Goal: Use online tool/utility: Utilize a website feature to perform a specific function

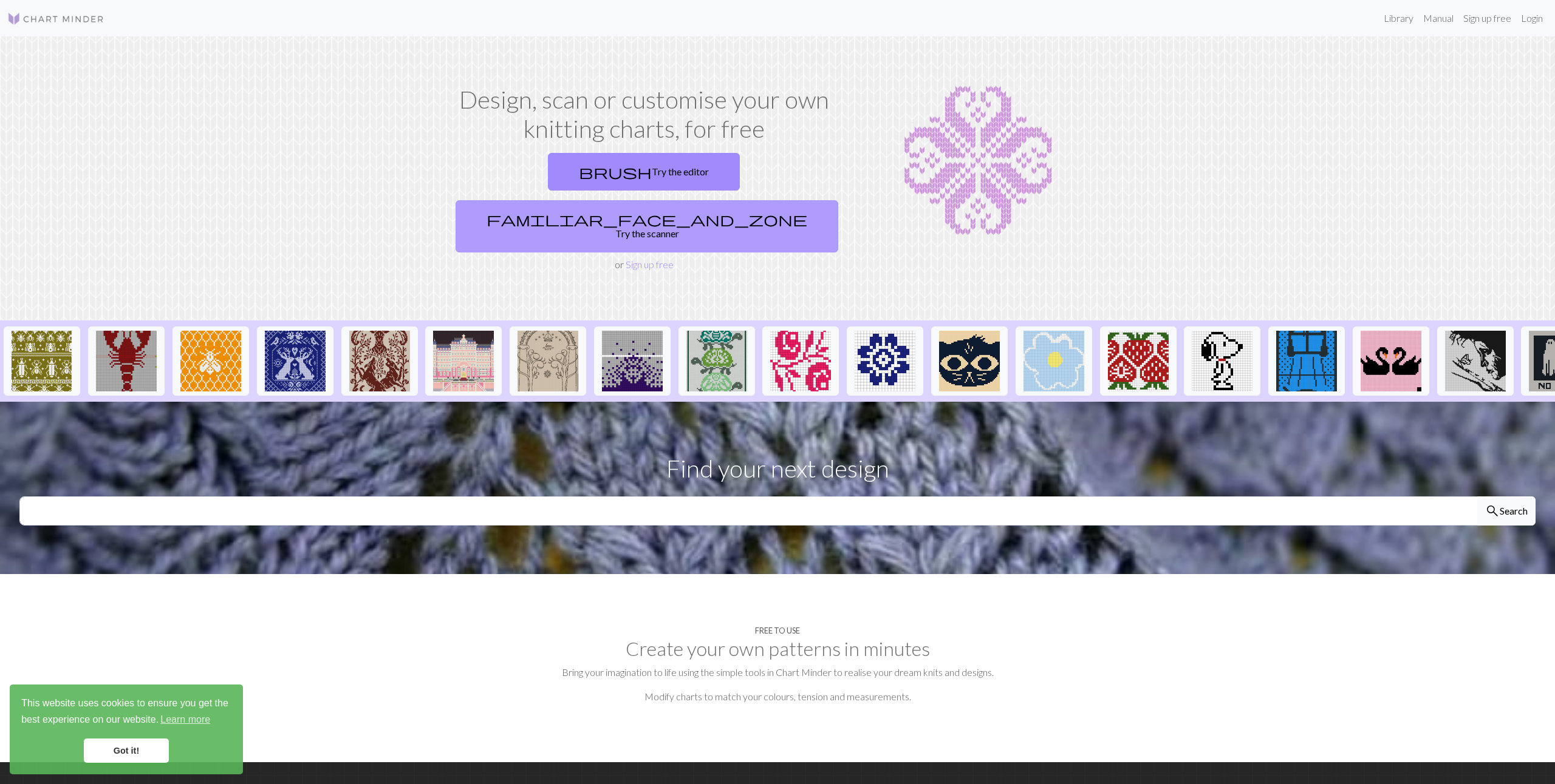
click at [745, 200] on link "familiar_face_and_zone Try the scanner" at bounding box center [646, 226] width 382 height 52
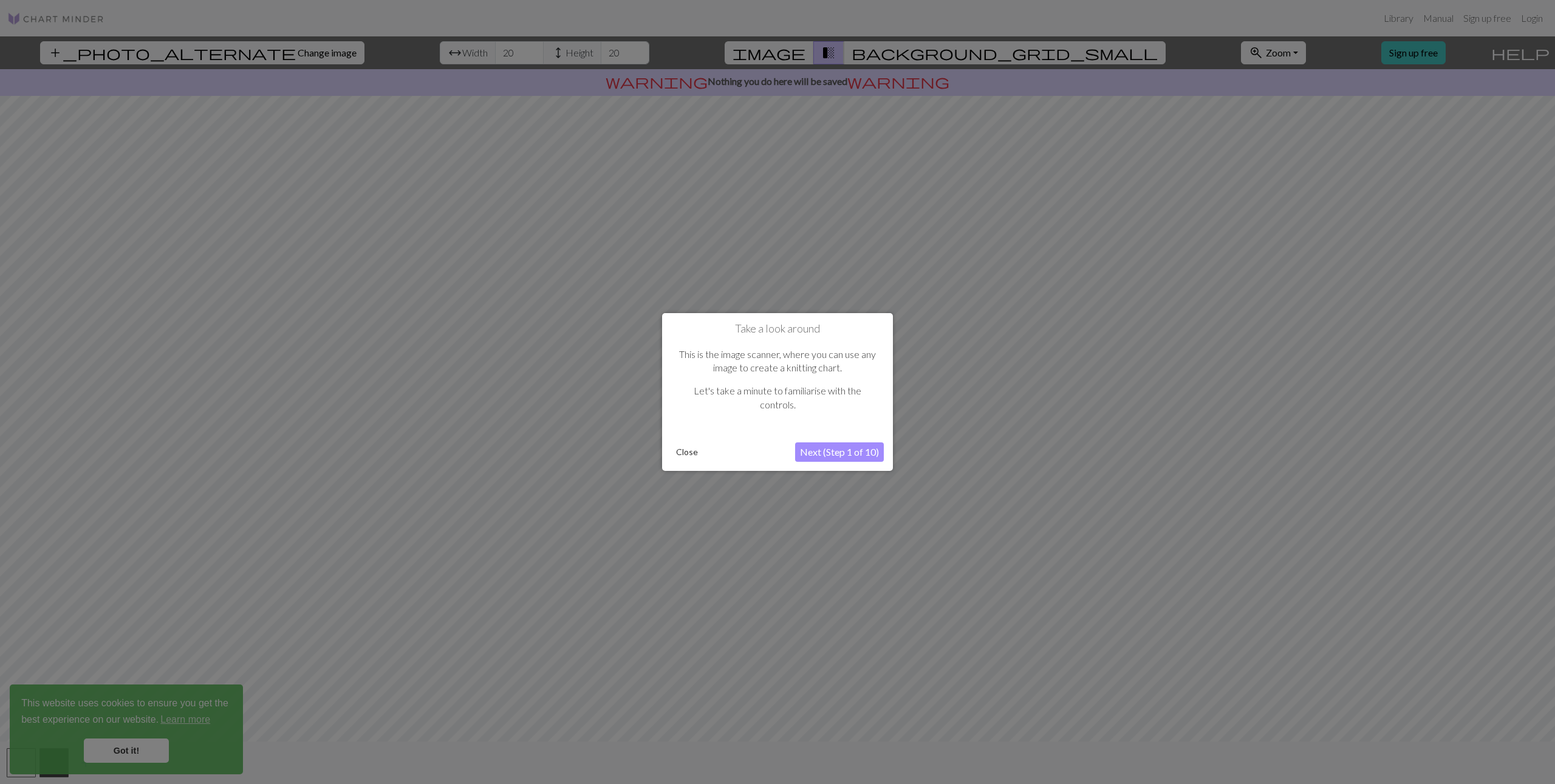
click at [848, 459] on button "Next (Step 1 of 10)" at bounding box center [838, 452] width 88 height 20
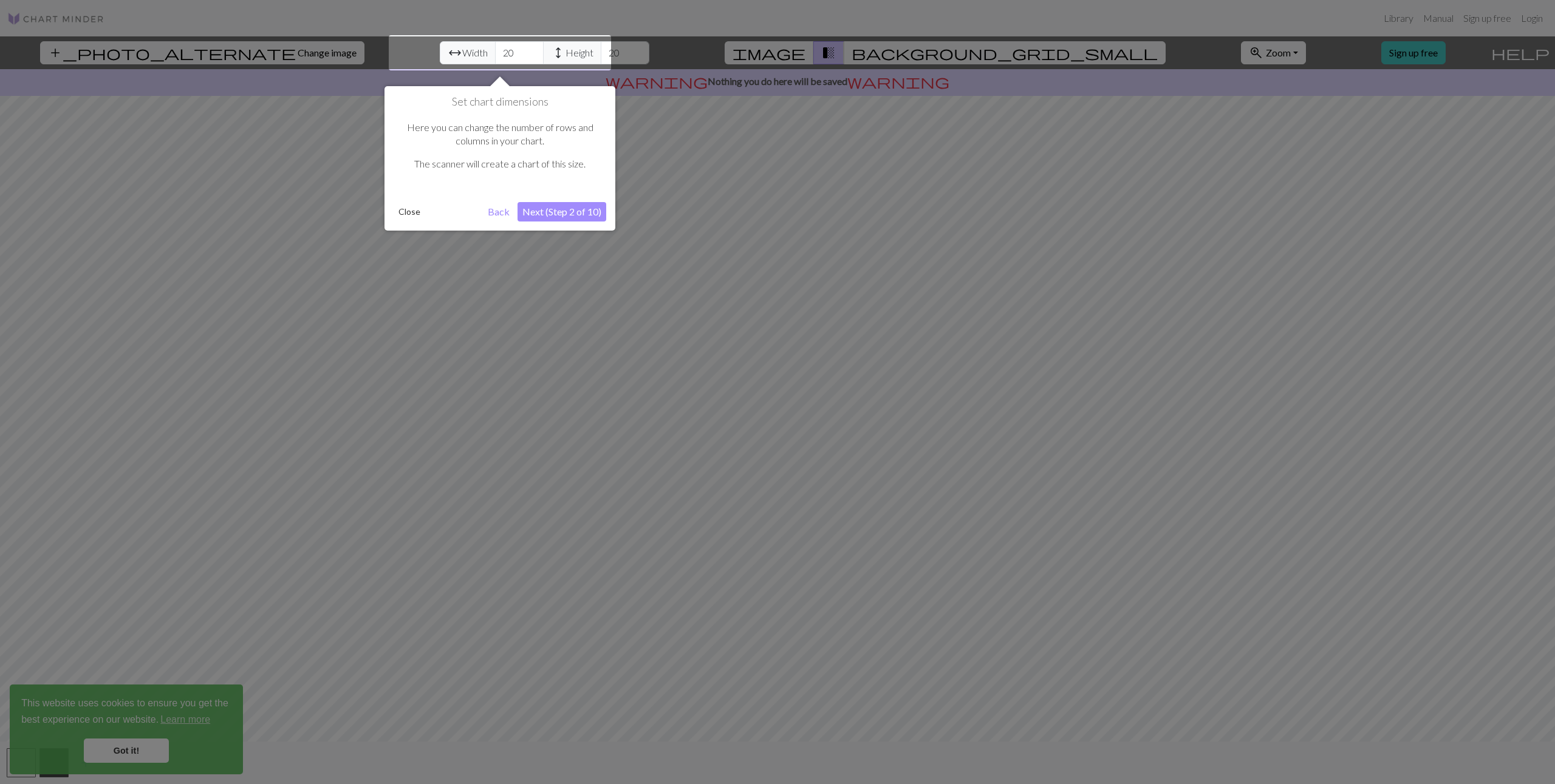
click at [556, 214] on button "Next (Step 2 of 10)" at bounding box center [561, 212] width 88 height 20
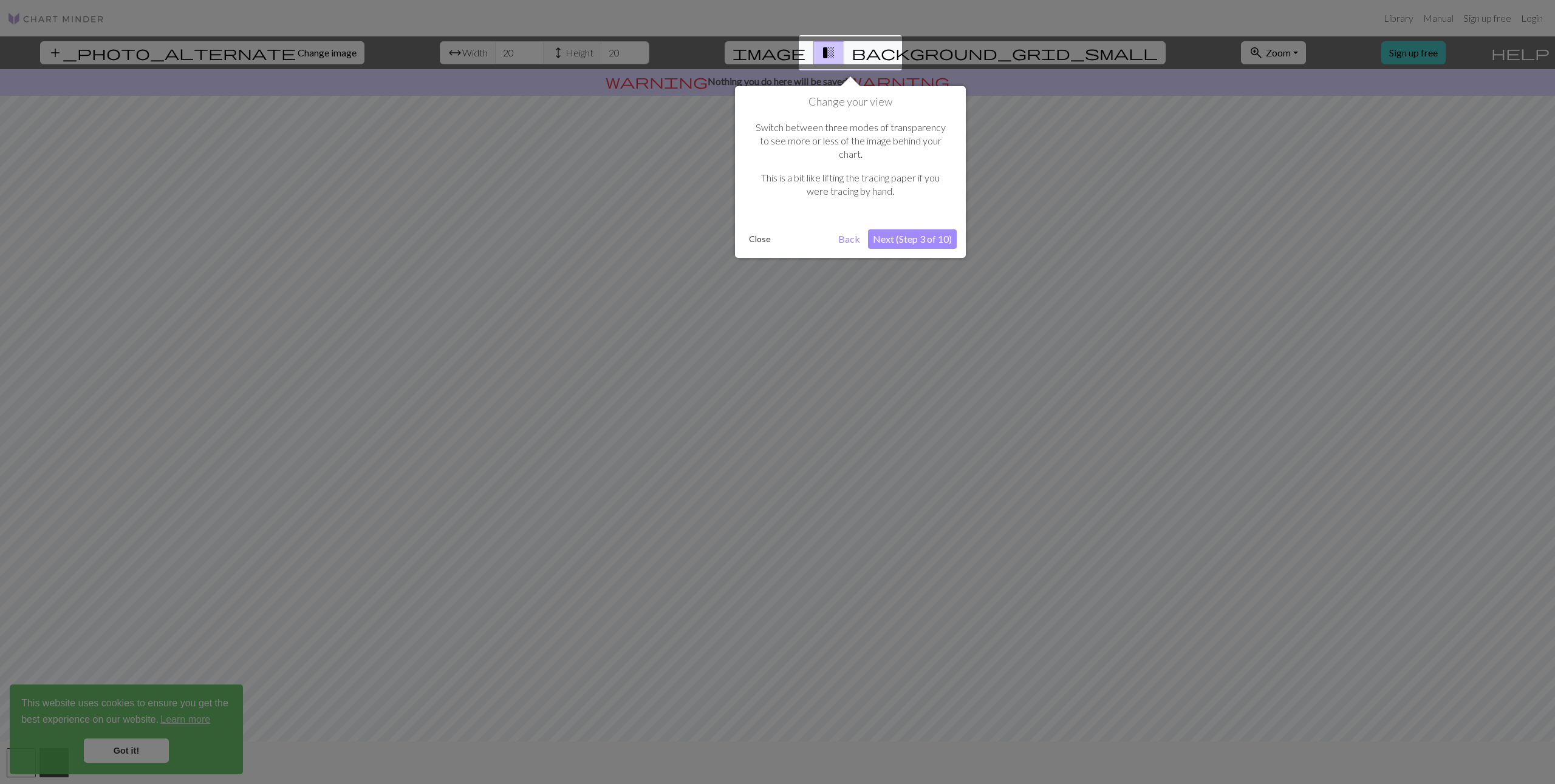
click at [912, 230] on button "Next (Step 3 of 10)" at bounding box center [911, 239] width 88 height 20
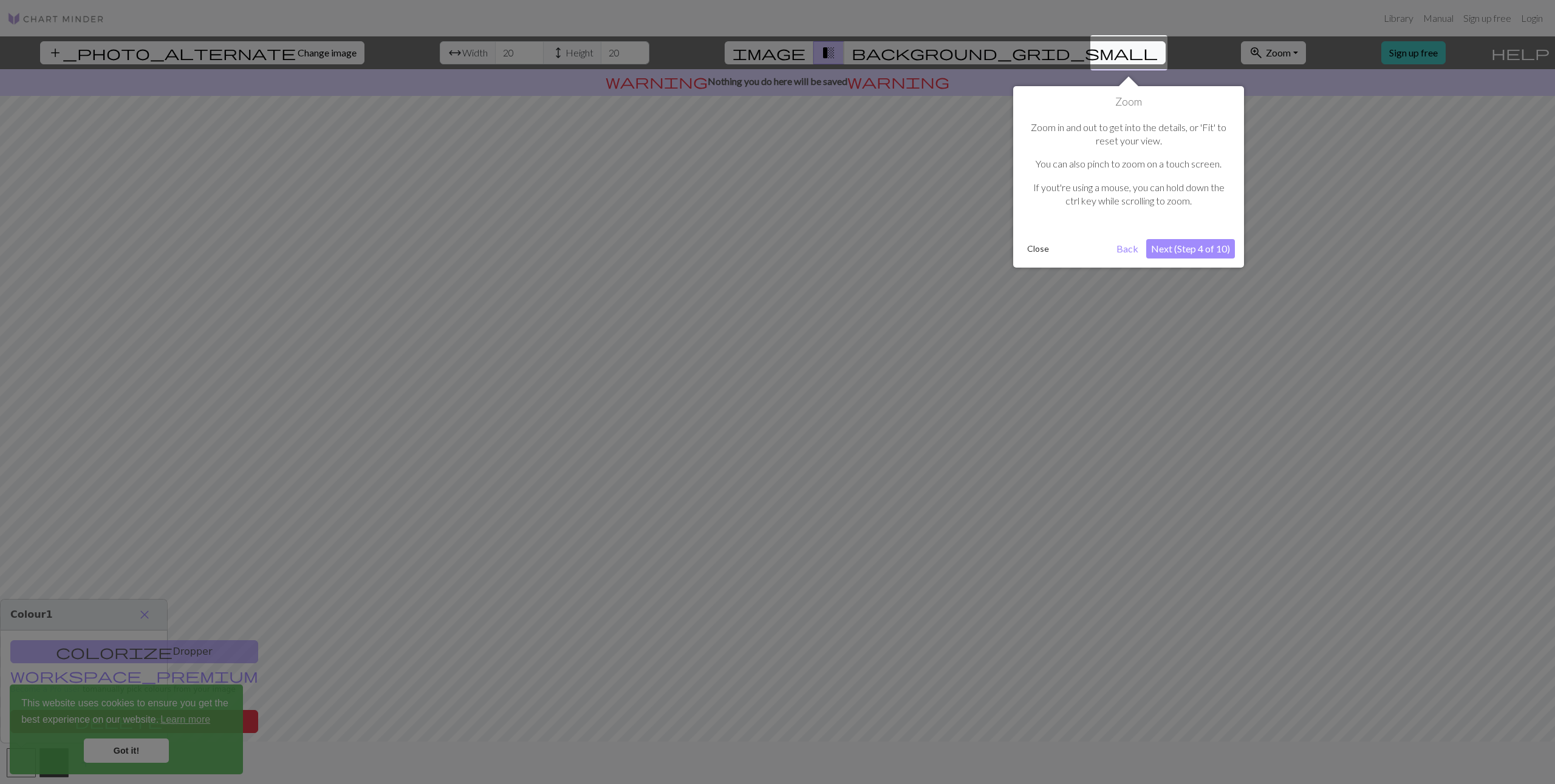
click at [1174, 248] on button "Next (Step 4 of 10)" at bounding box center [1190, 248] width 88 height 20
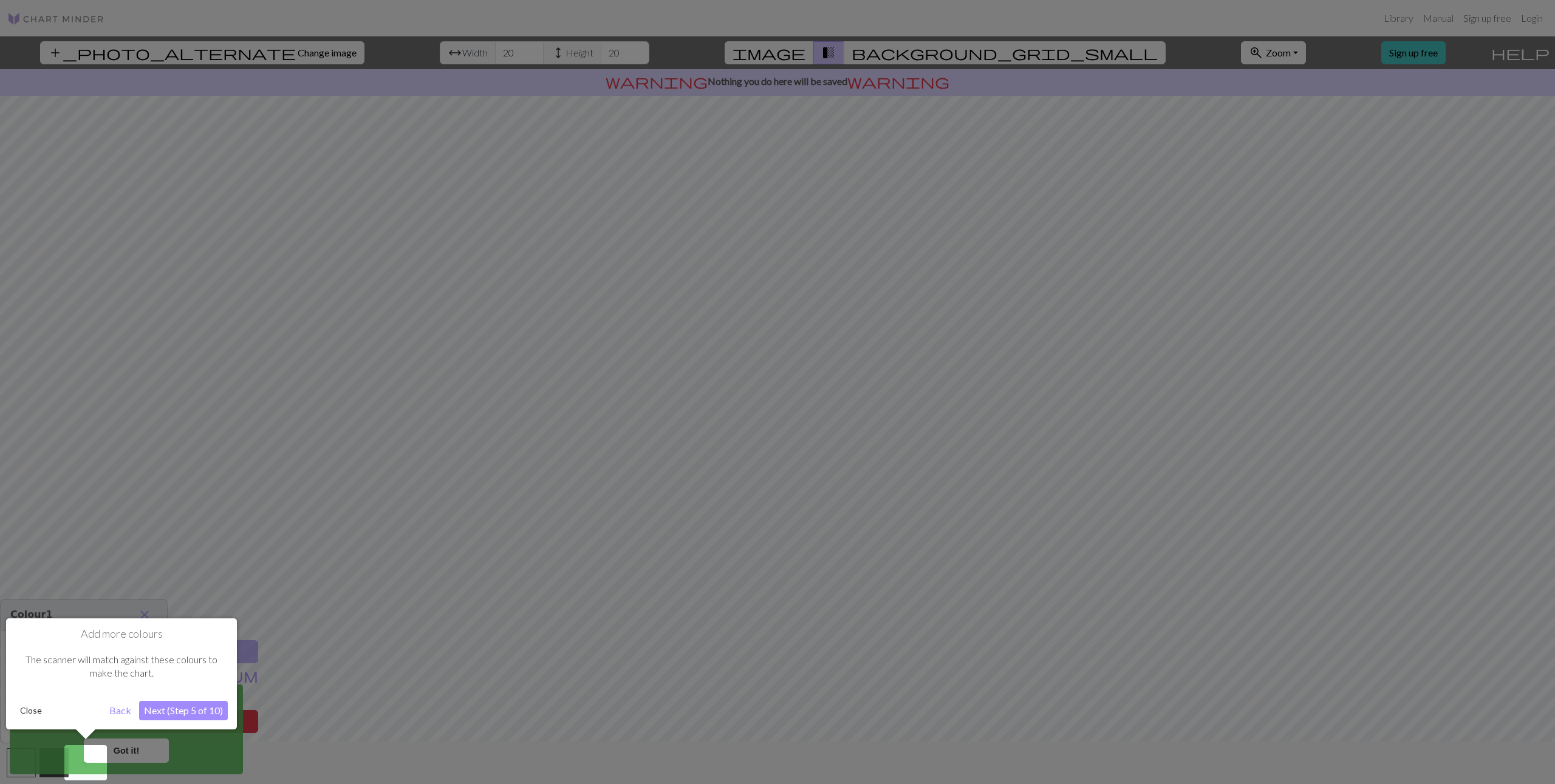
click at [1211, 355] on div at bounding box center [778, 392] width 1555 height 784
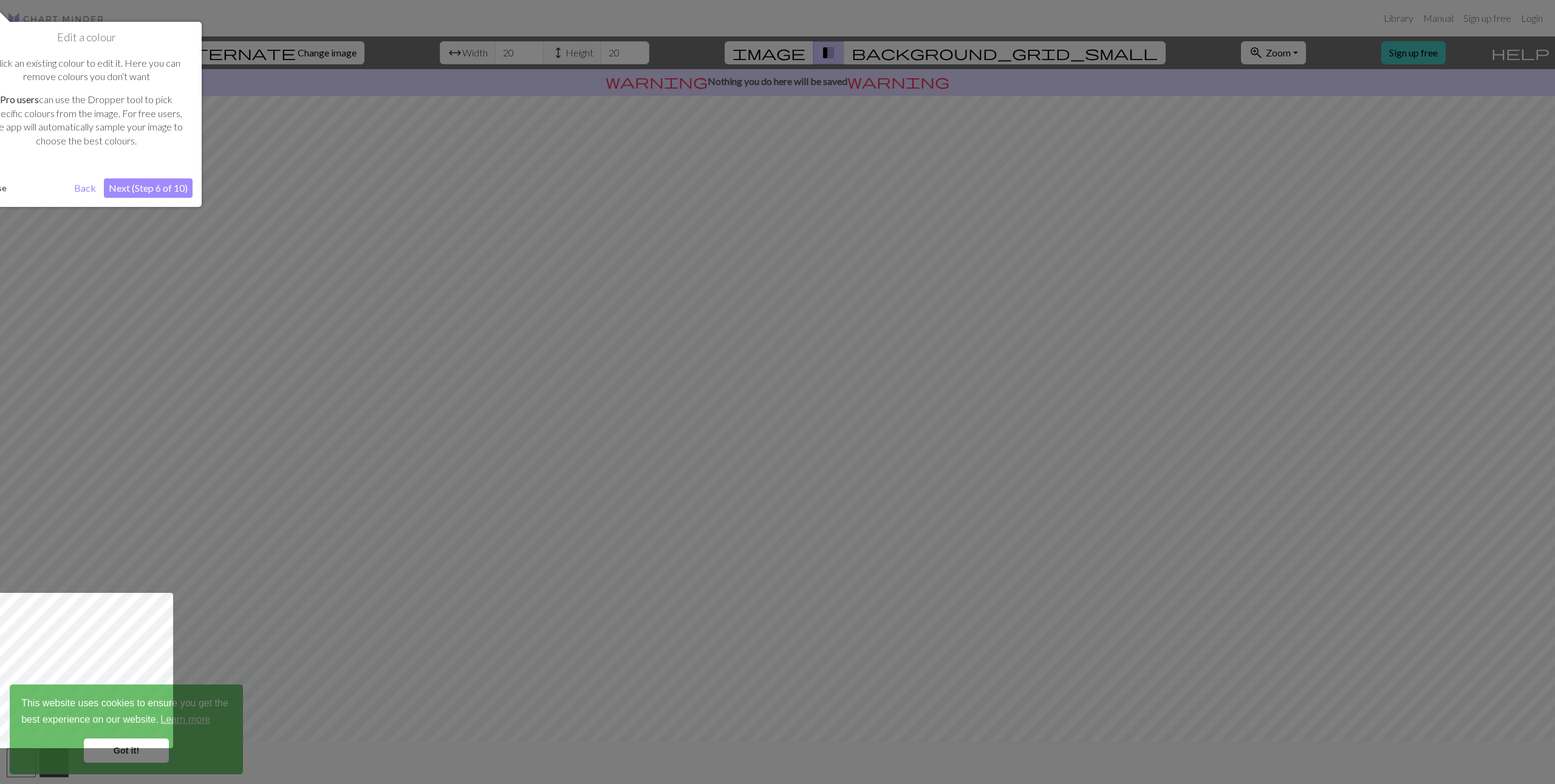
click at [132, 186] on button "Next (Step 6 of 10)" at bounding box center [147, 188] width 88 height 20
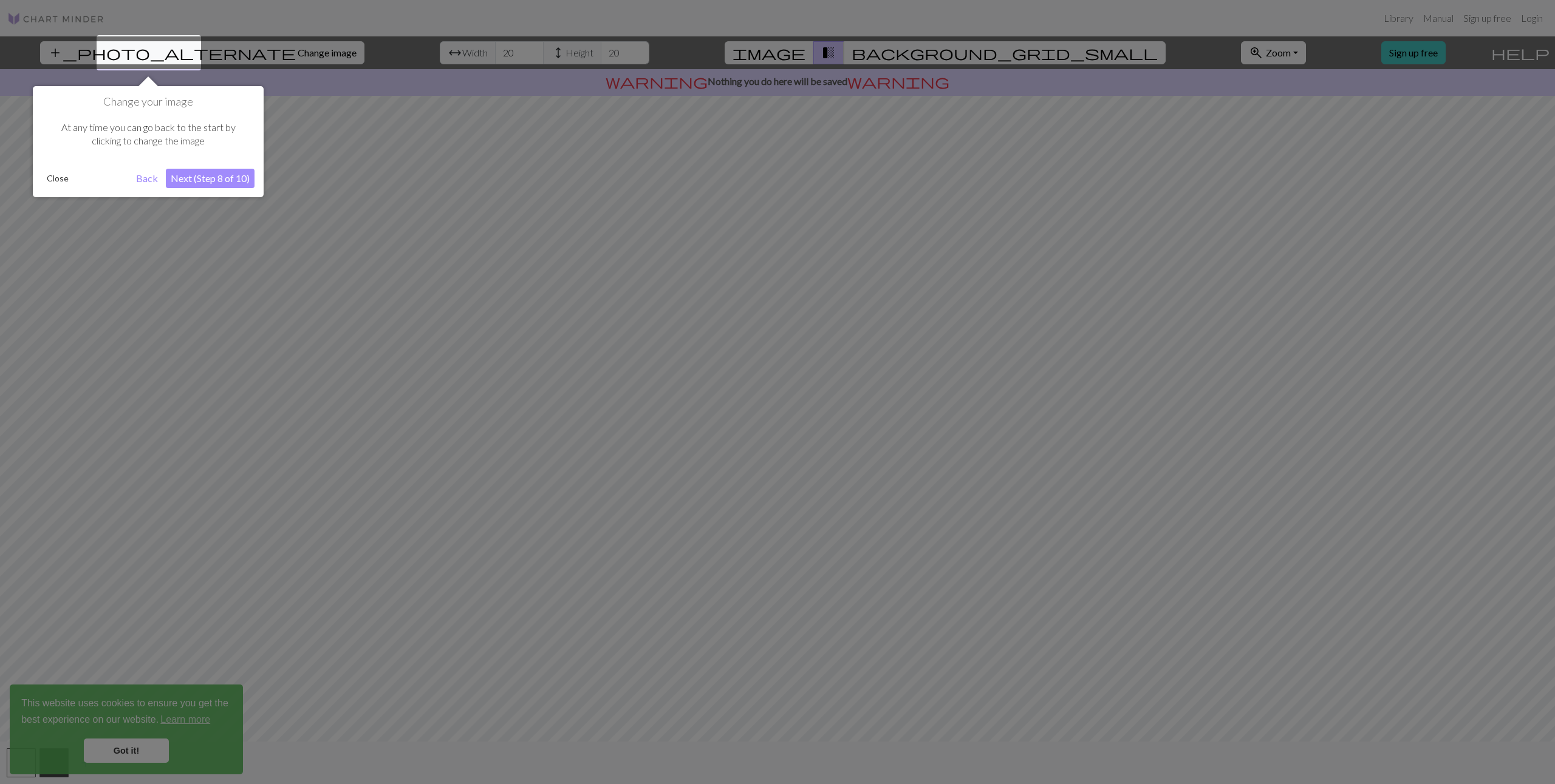
click at [202, 184] on button "Next (Step 8 of 10)" at bounding box center [209, 178] width 88 height 20
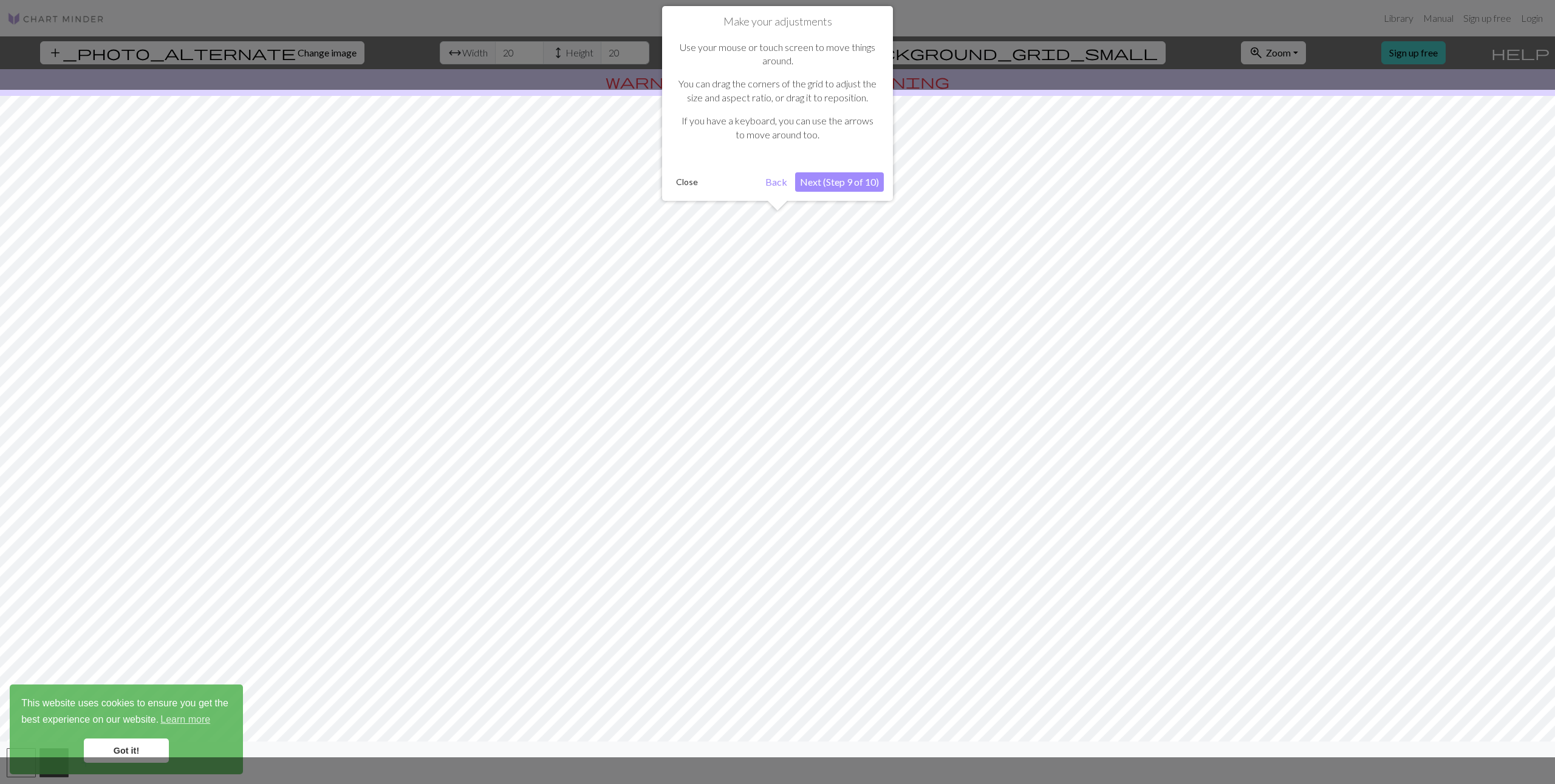
click at [828, 179] on button "Next (Step 9 of 10)" at bounding box center [838, 182] width 88 height 20
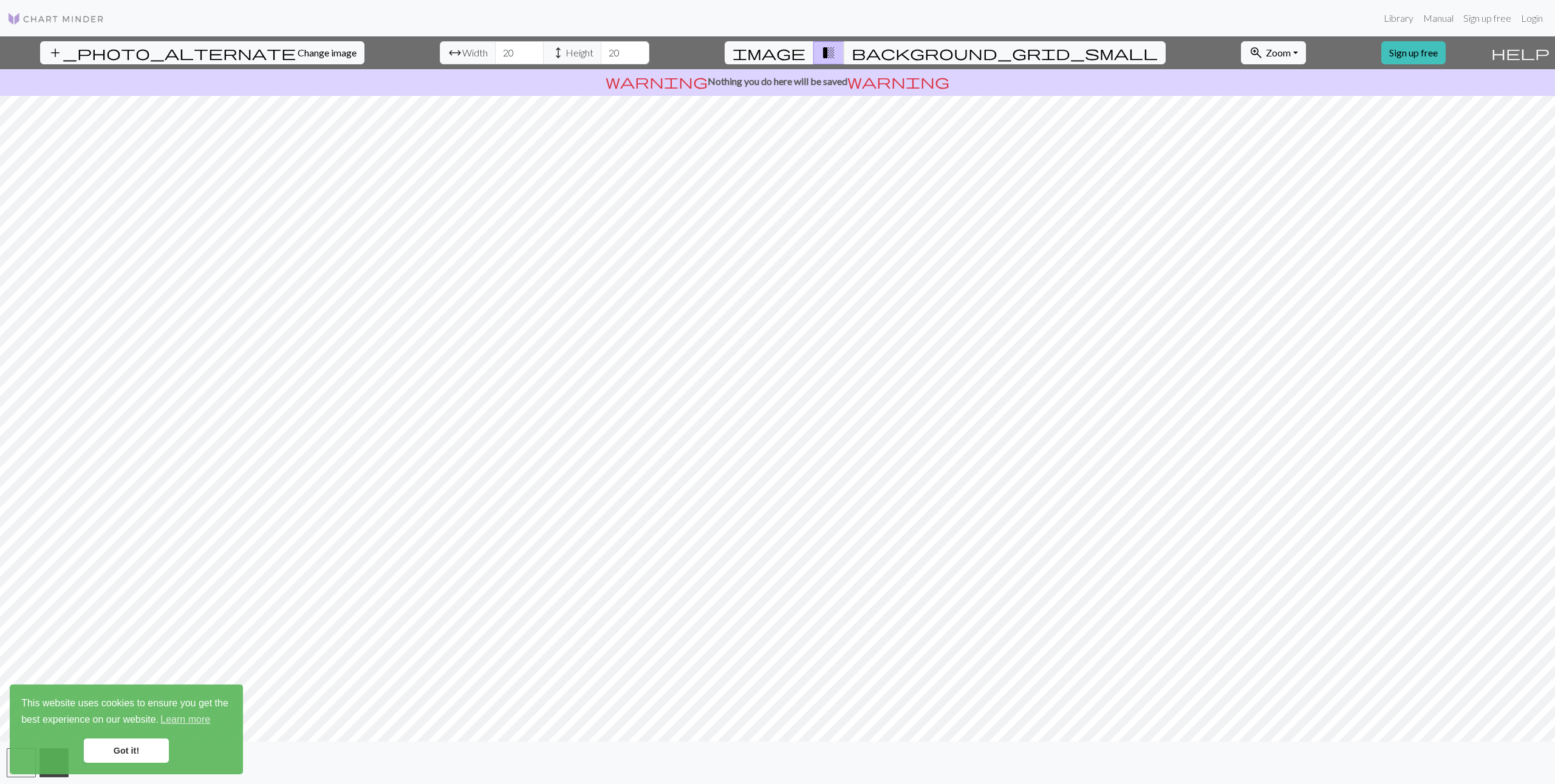
click at [126, 745] on link "Got it!" at bounding box center [126, 751] width 85 height 24
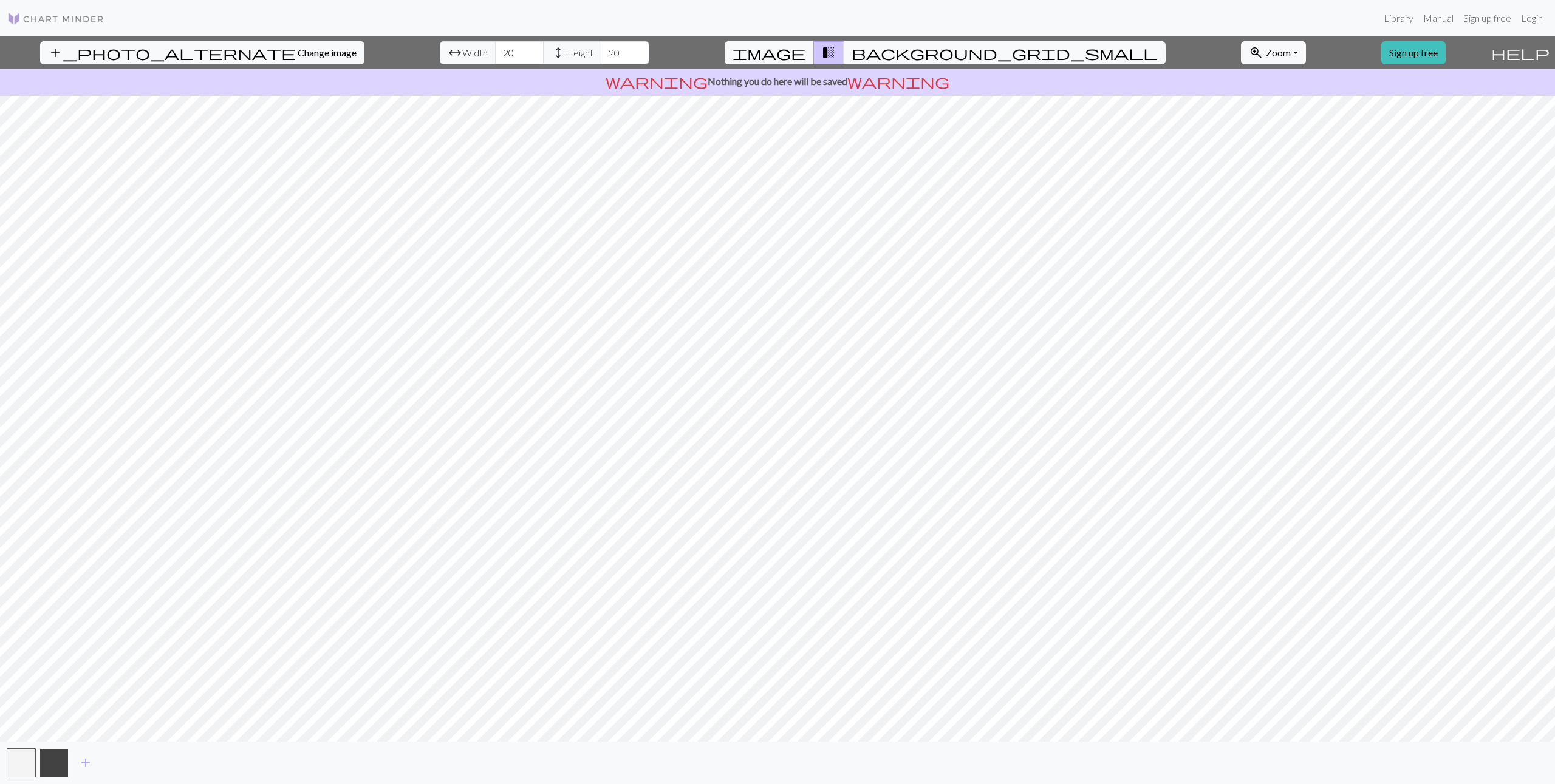
click at [50, 767] on button "button" at bounding box center [54, 763] width 29 height 29
click at [66, 763] on button "button" at bounding box center [54, 763] width 29 height 29
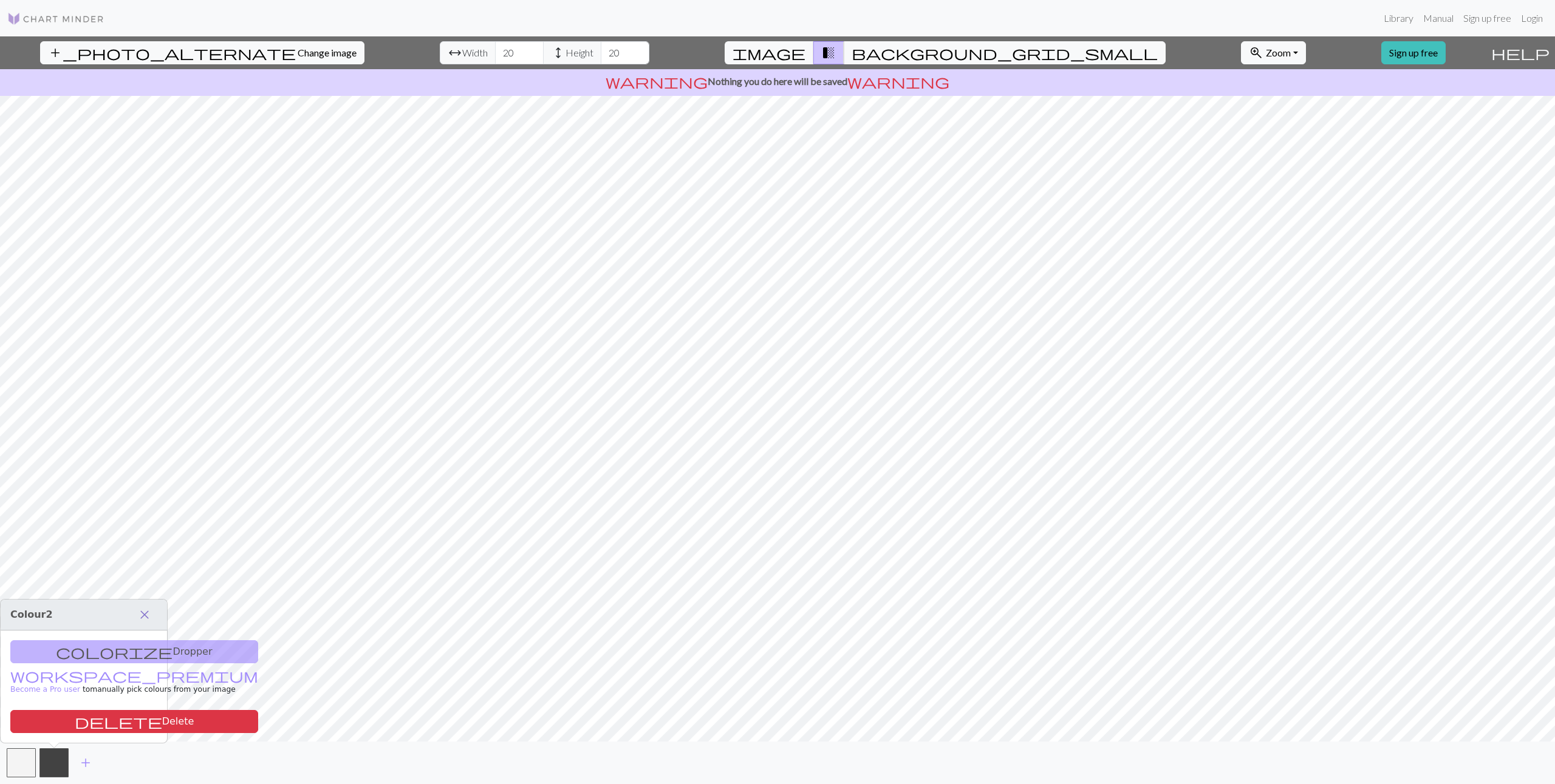
click at [147, 611] on span "close" at bounding box center [144, 615] width 15 height 17
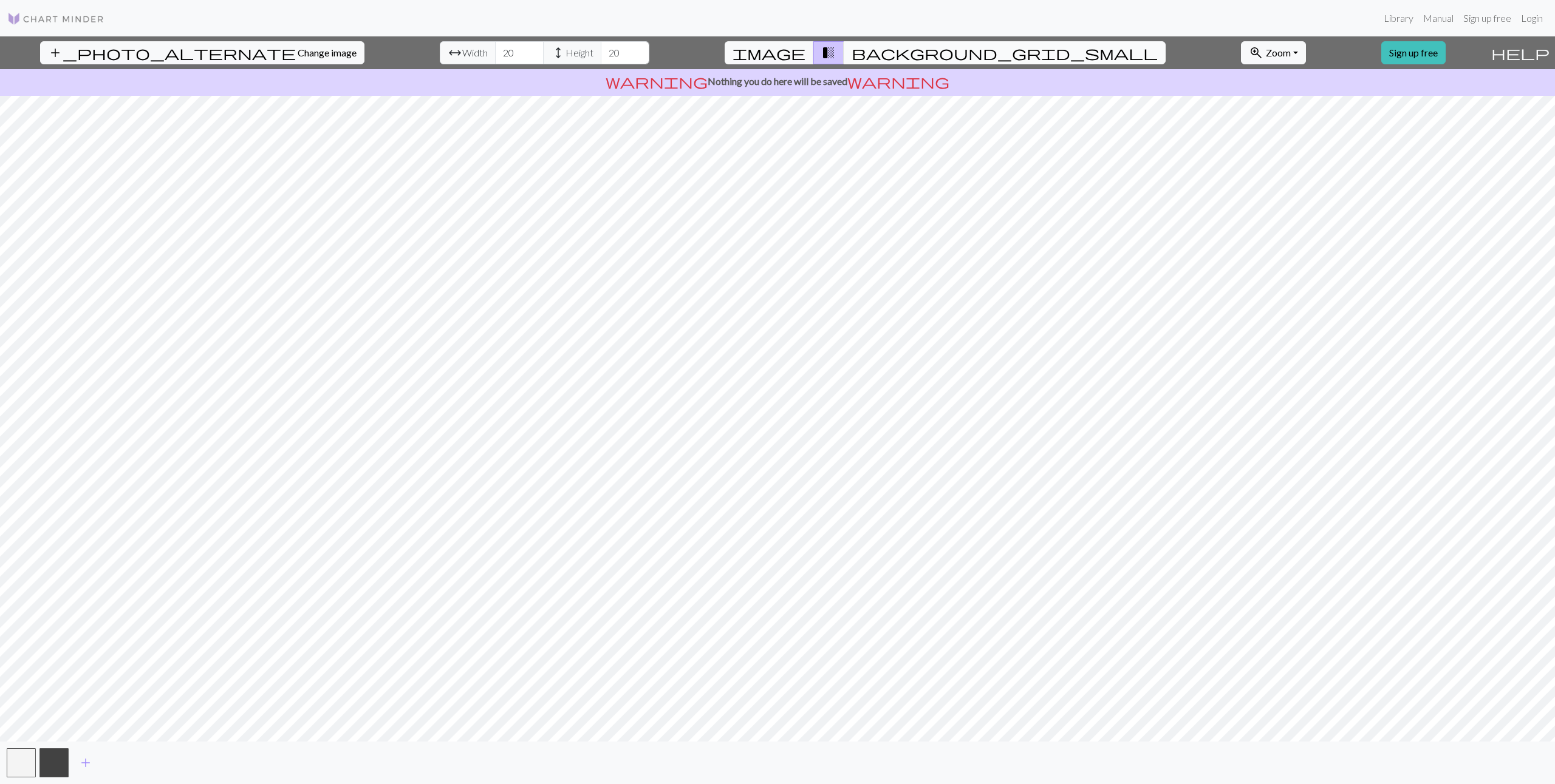
click at [870, 52] on button "background_grid_small" at bounding box center [1004, 52] width 321 height 23
click at [805, 54] on span "image" at bounding box center [768, 53] width 73 height 17
click at [836, 56] on span "transition_fade" at bounding box center [828, 53] width 15 height 17
click at [872, 57] on button "background_grid_small" at bounding box center [1004, 52] width 321 height 23
click at [59, 764] on button "button" at bounding box center [54, 763] width 29 height 29
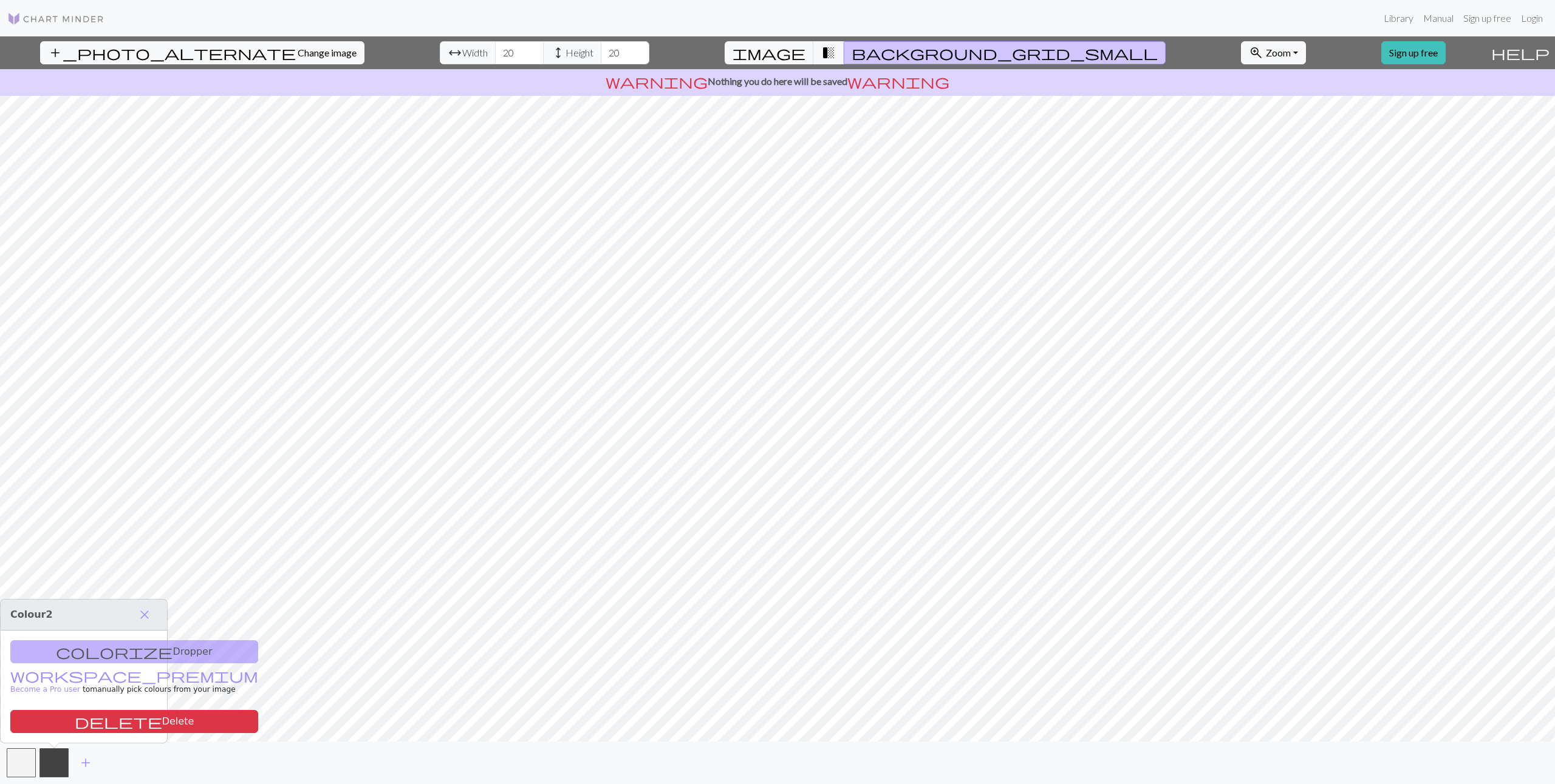
click at [116, 647] on div "colorize Dropper workspace_premium Become a Pro user to manually pick colours f…" at bounding box center [84, 686] width 166 height 112
click at [149, 617] on span "close" at bounding box center [144, 615] width 15 height 17
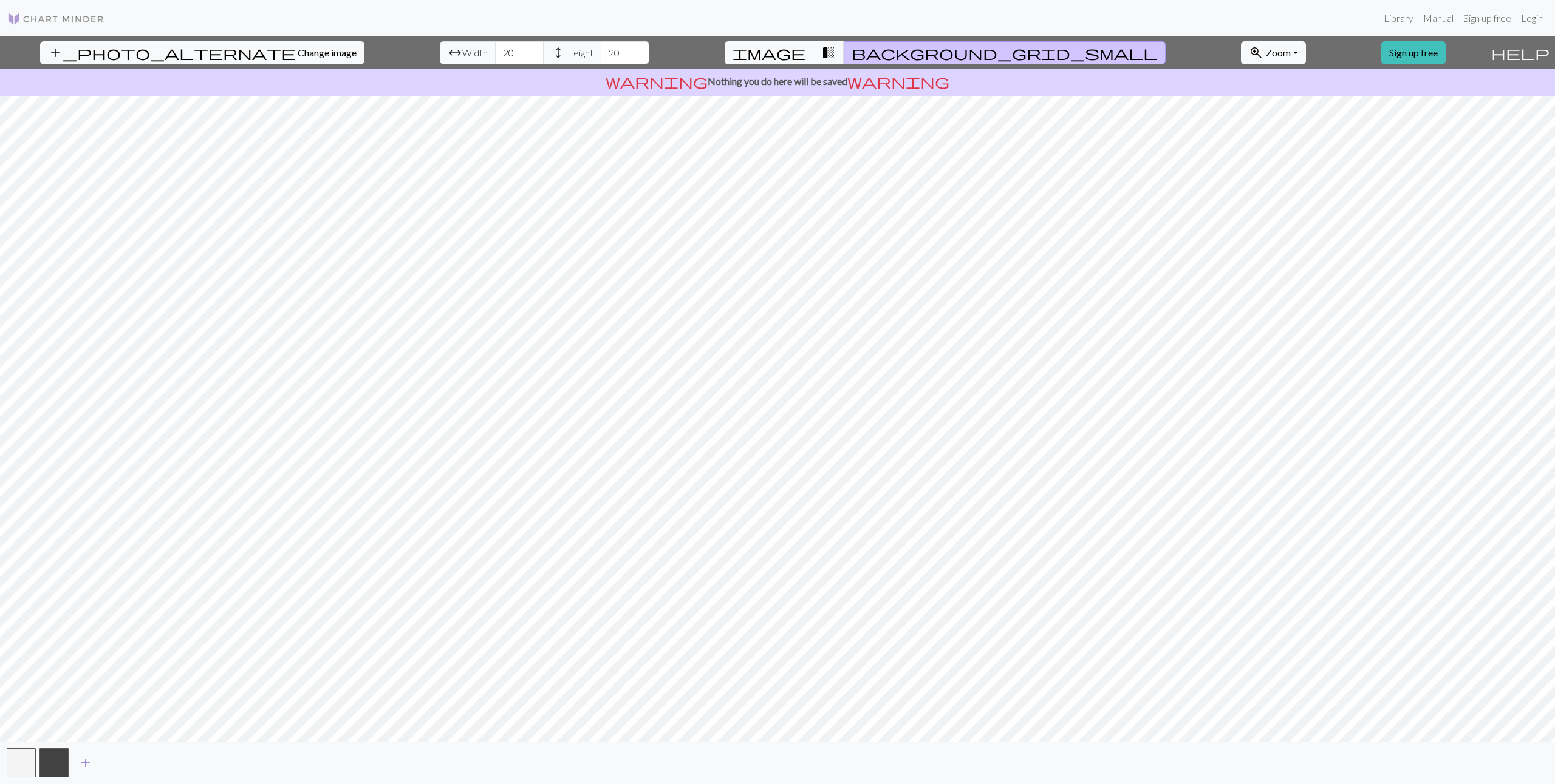
click at [87, 762] on span "add" at bounding box center [85, 763] width 15 height 17
click at [91, 763] on button "button" at bounding box center [87, 763] width 29 height 29
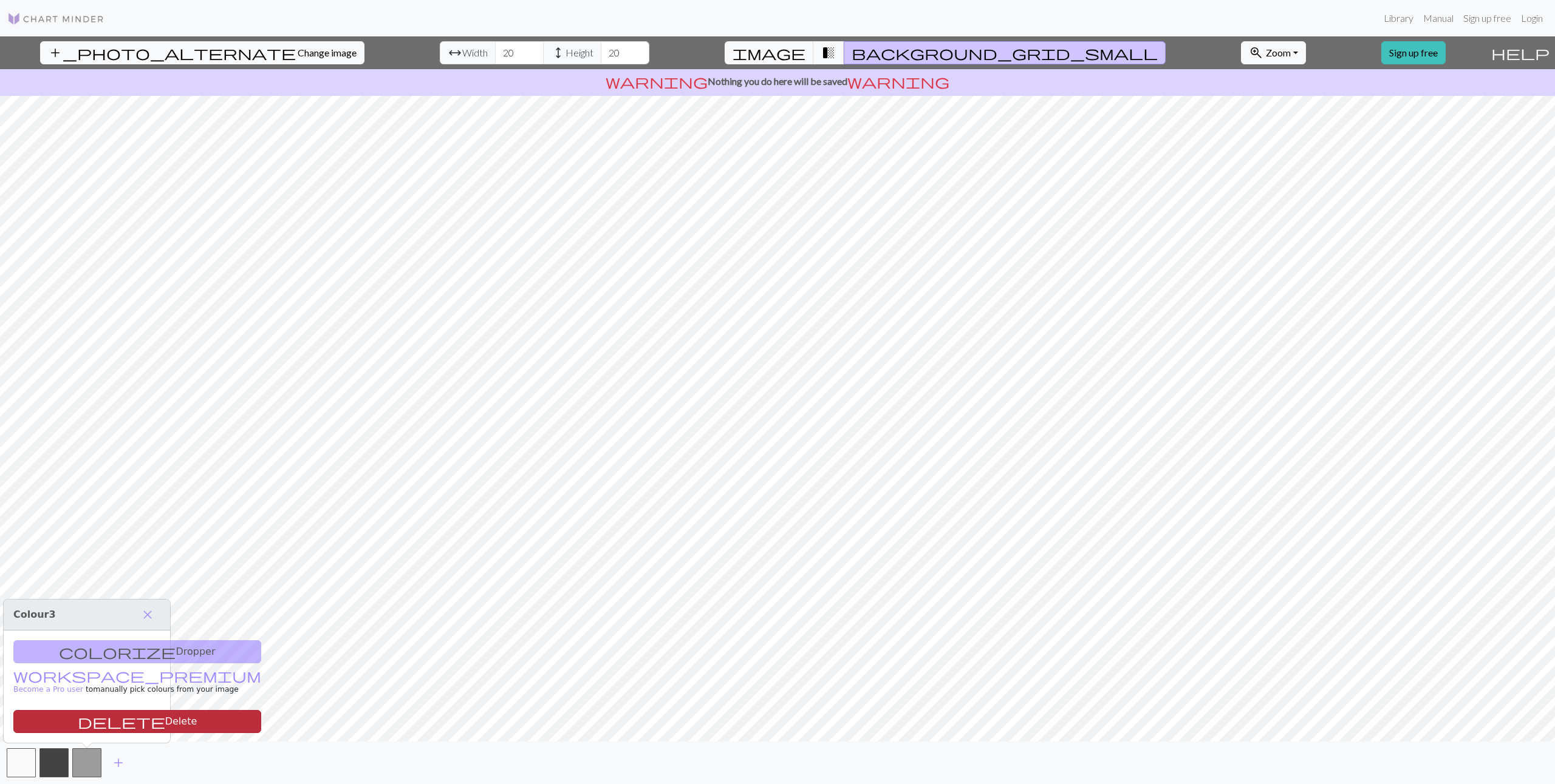
click at [130, 718] on button "delete Delete" at bounding box center [137, 721] width 248 height 23
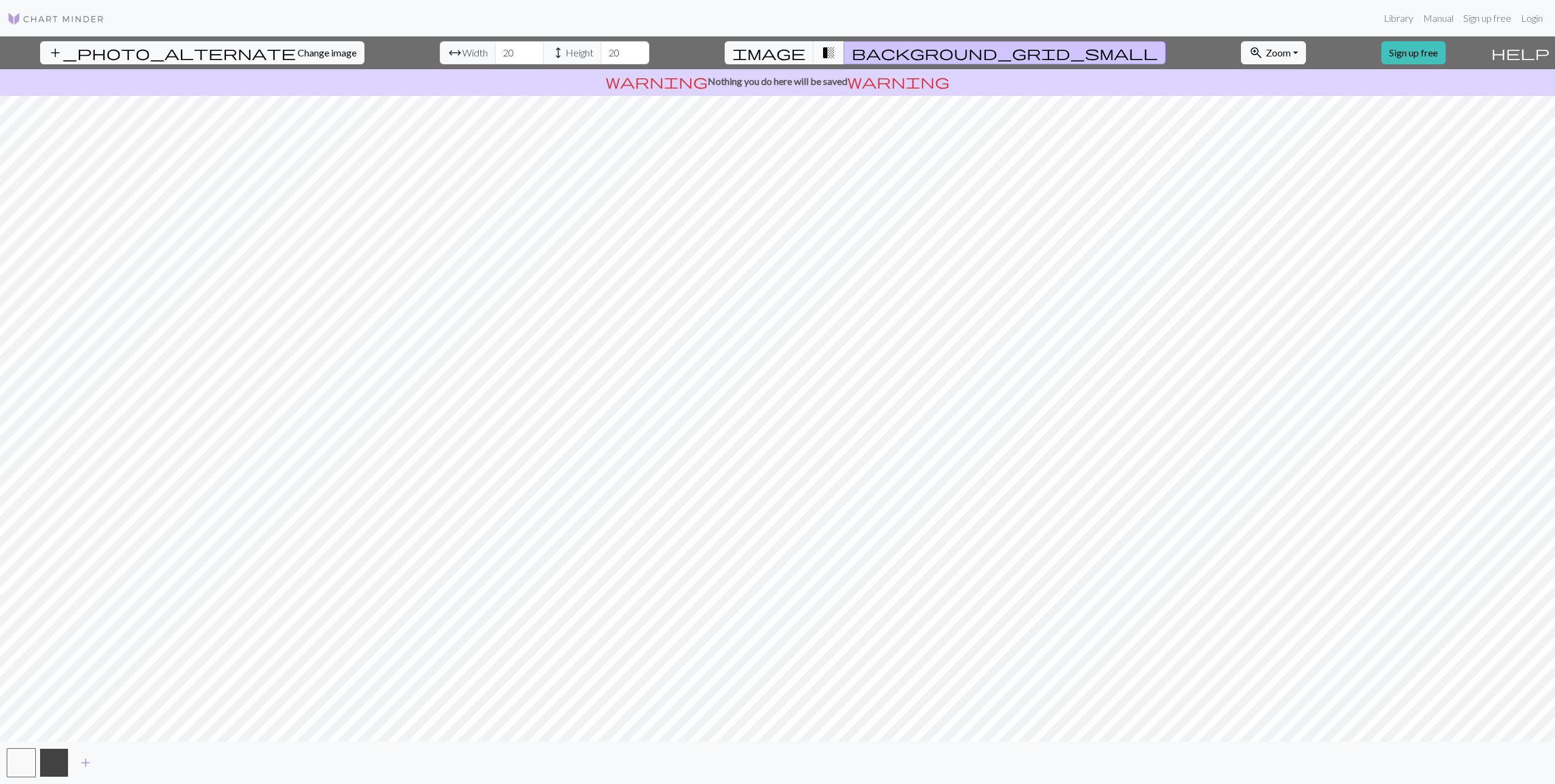
click at [49, 761] on button "button" at bounding box center [54, 763] width 29 height 29
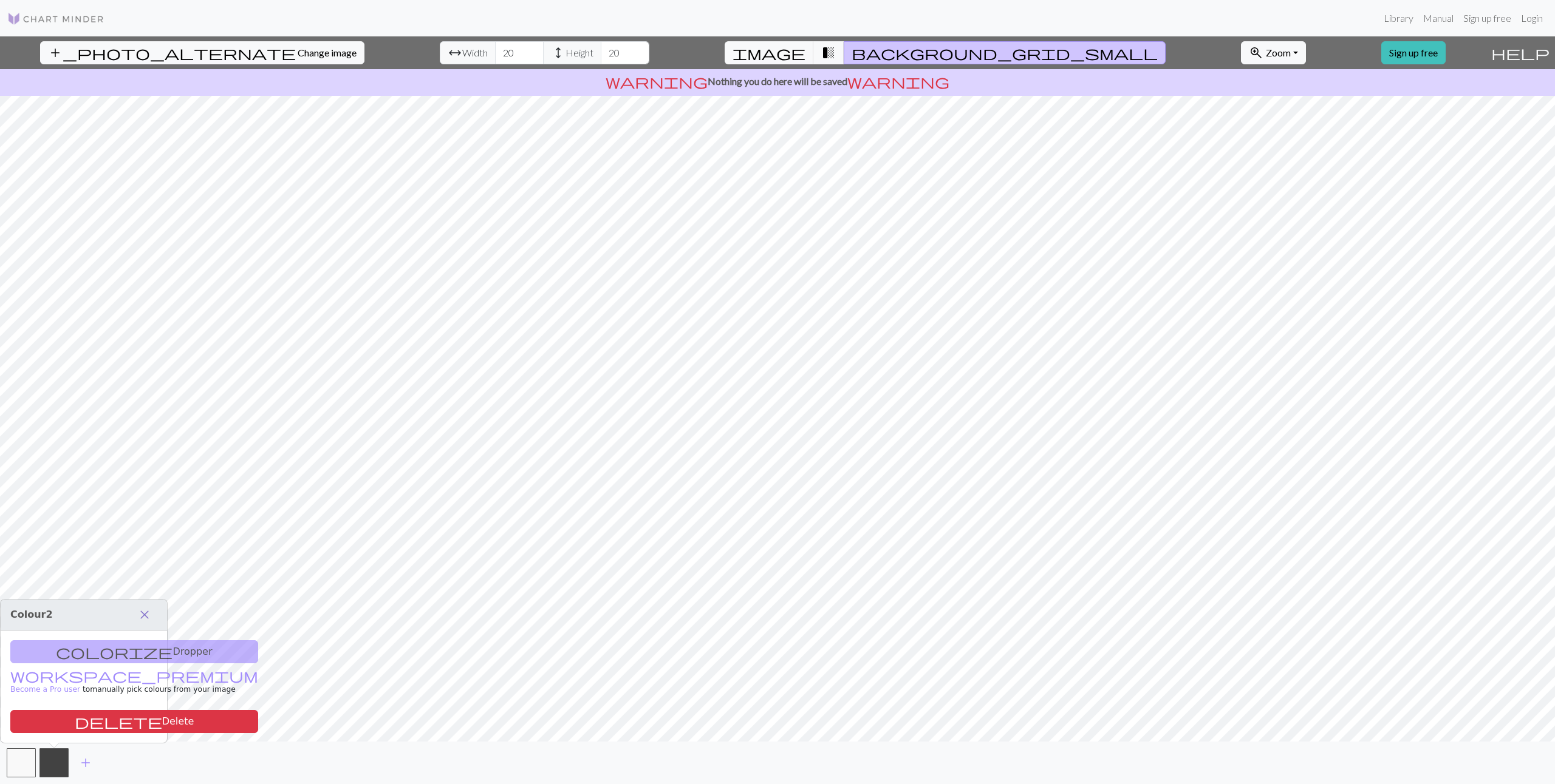
click at [139, 615] on span "close" at bounding box center [144, 615] width 15 height 17
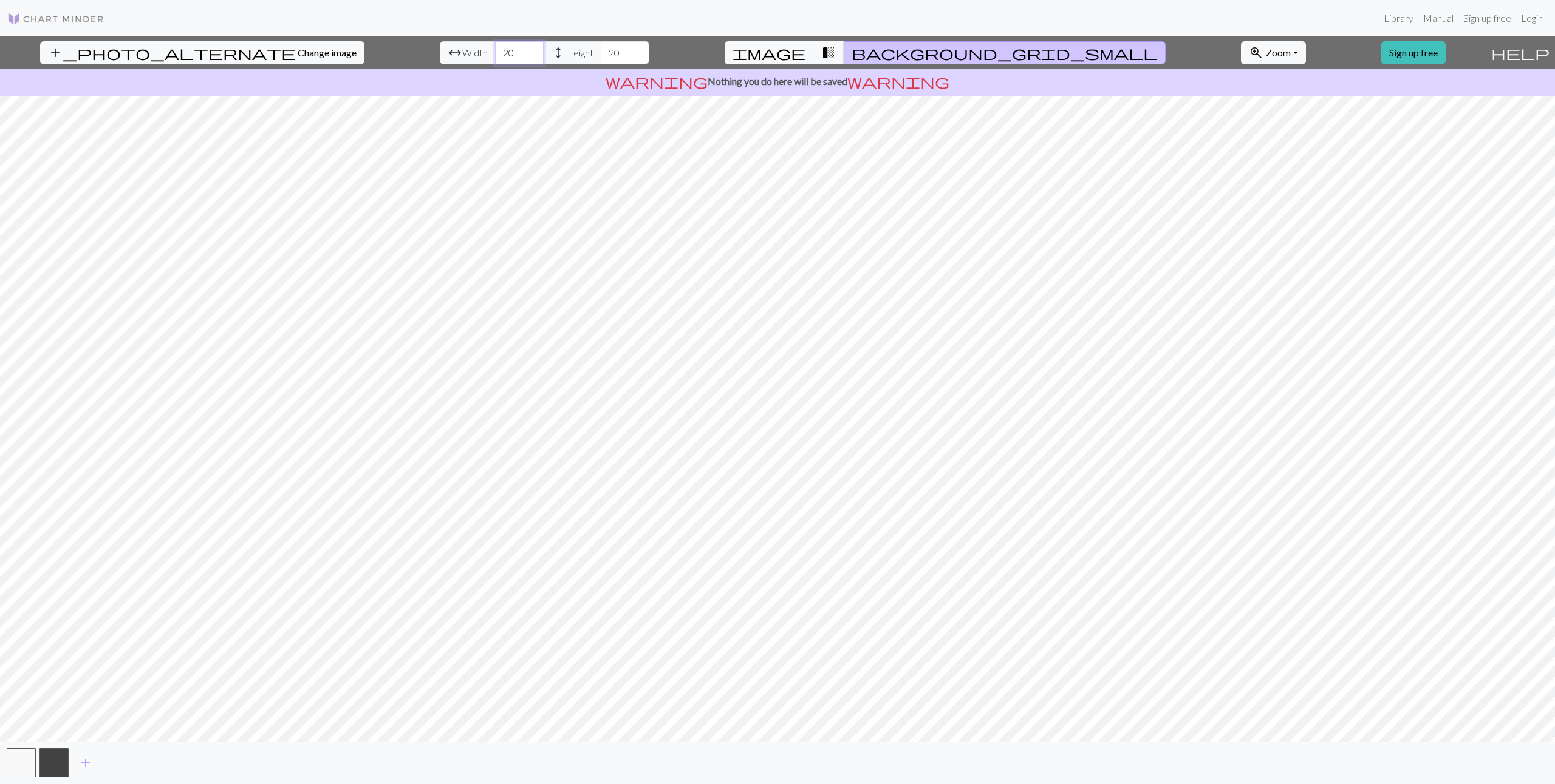
click at [495, 55] on input "20" at bounding box center [519, 52] width 49 height 23
click at [495, 50] on input "20" at bounding box center [519, 52] width 49 height 23
type input "2"
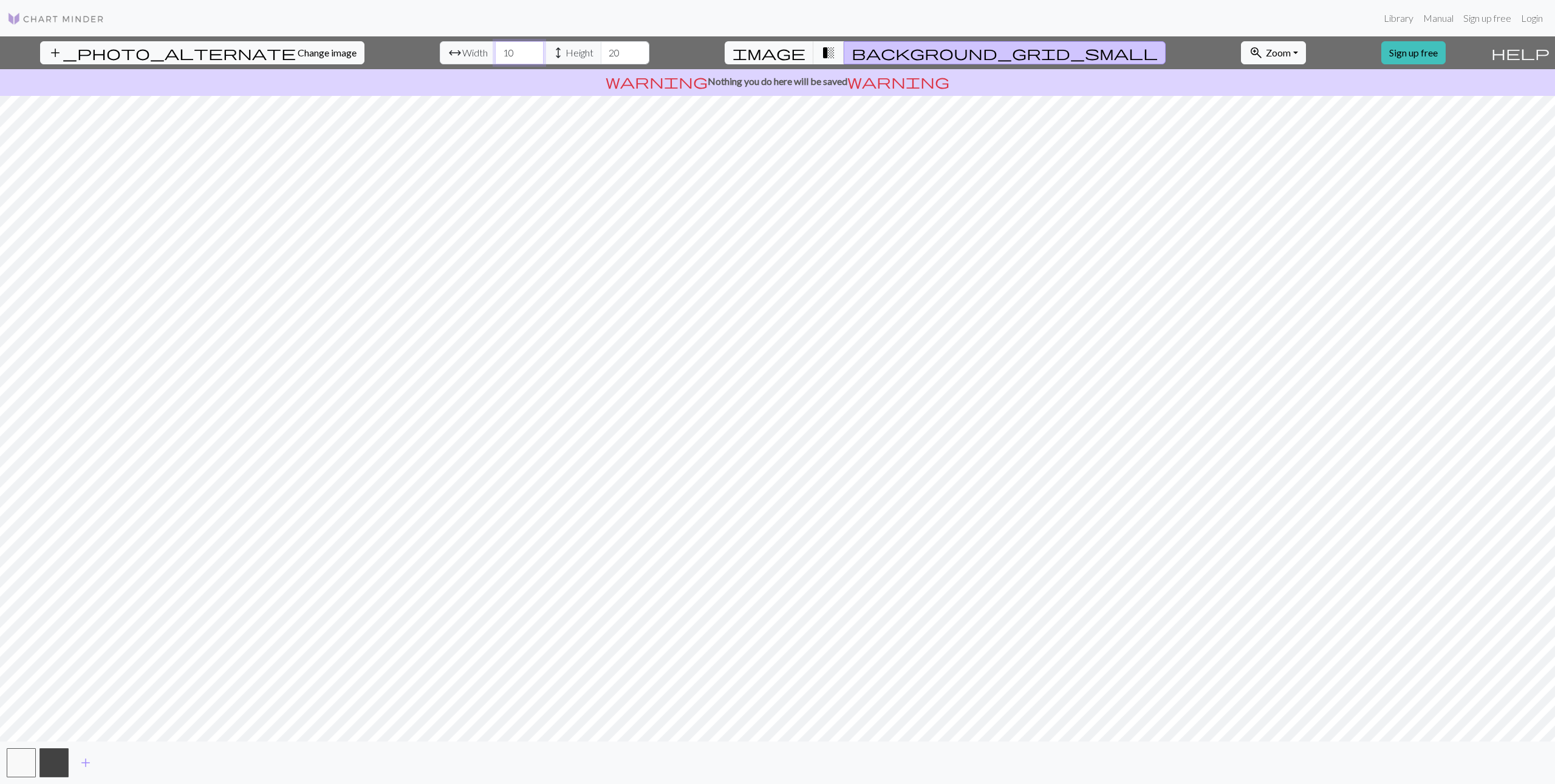
type input "10"
click at [601, 60] on input "20" at bounding box center [625, 52] width 49 height 23
click at [601, 56] on input "20" at bounding box center [625, 52] width 49 height 23
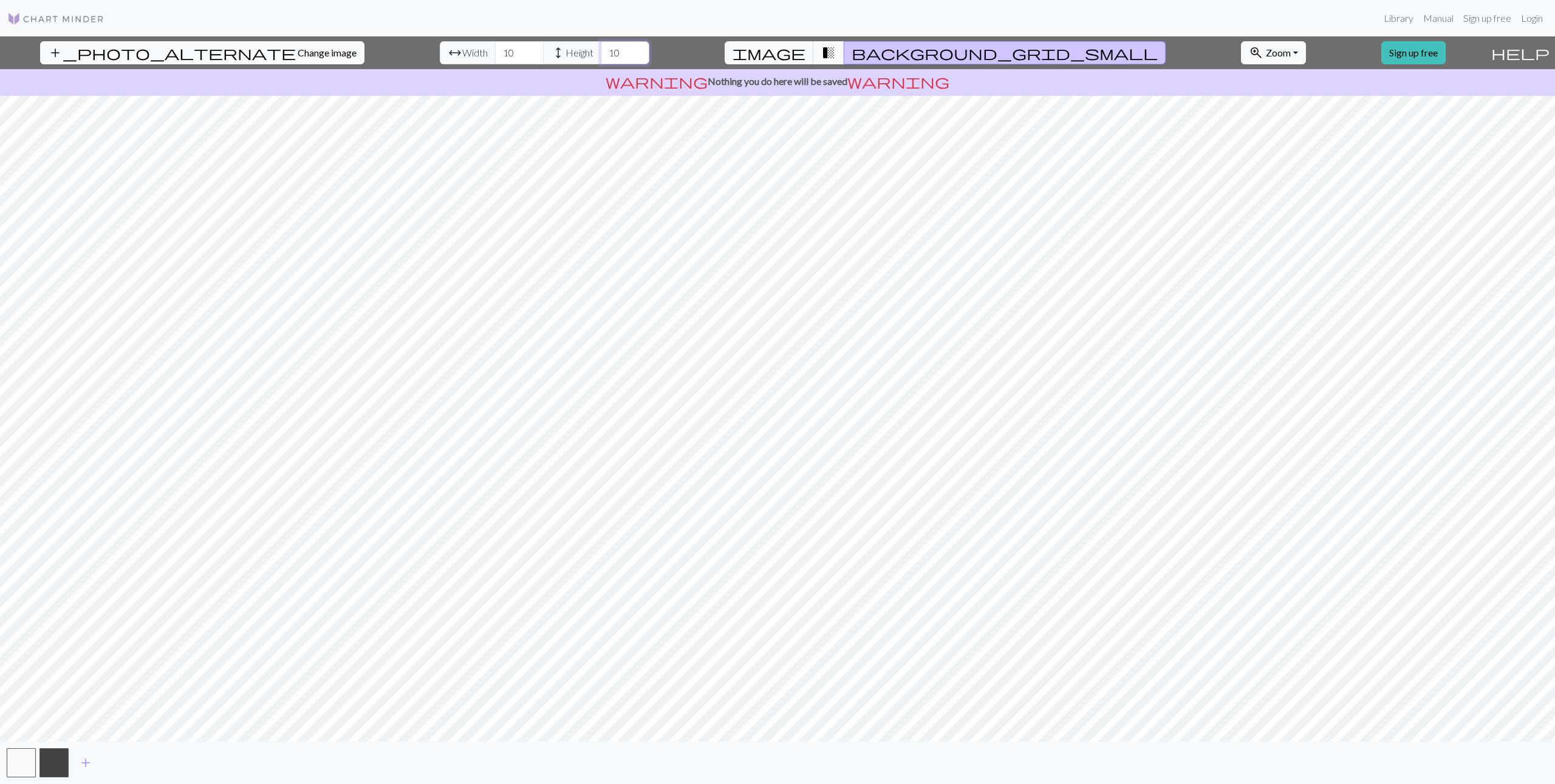
type input "10"
click at [495, 50] on input "10" at bounding box center [519, 52] width 49 height 23
click at [495, 53] on input "10" at bounding box center [519, 52] width 49 height 23
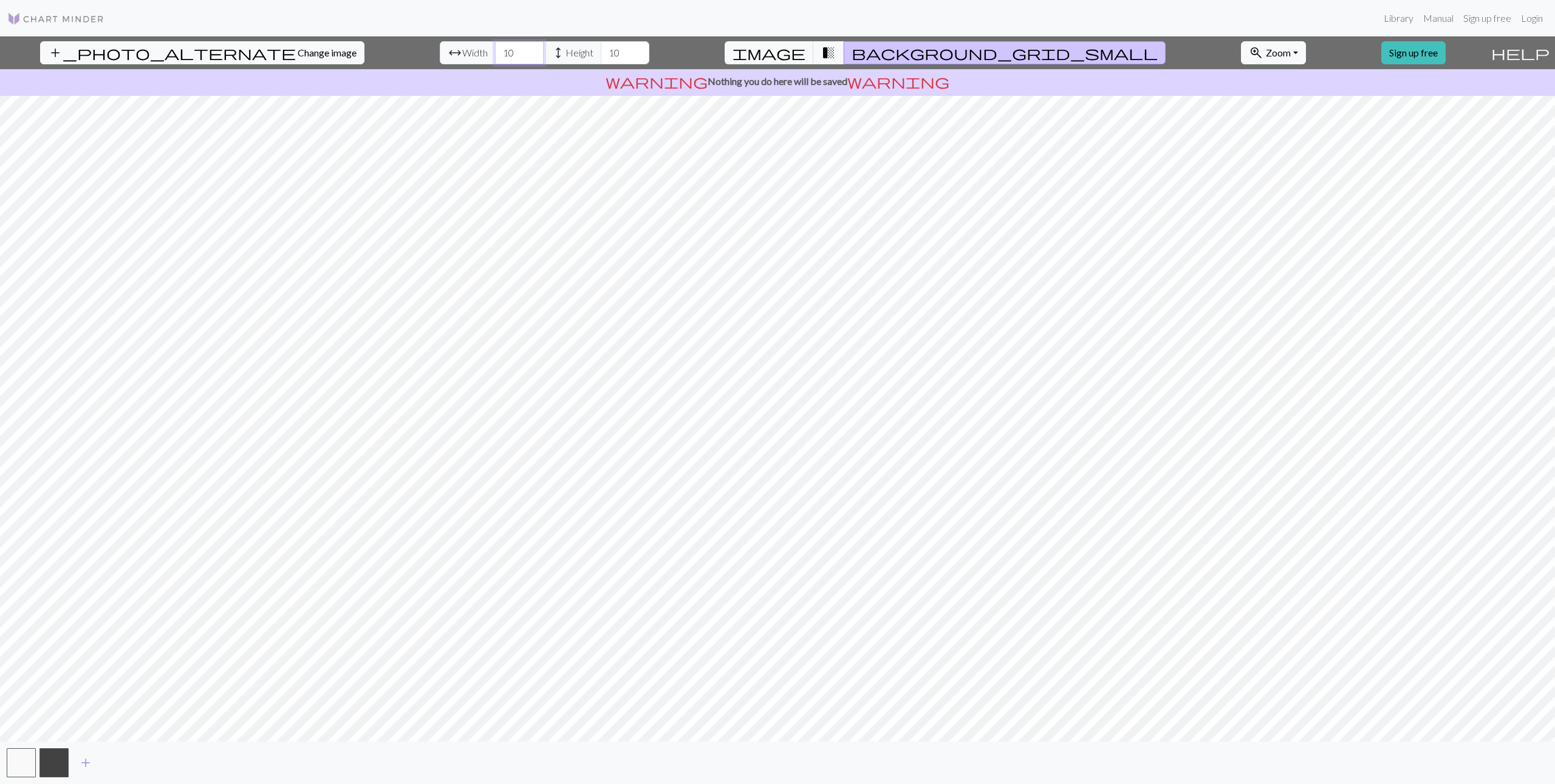
click at [495, 53] on input "10" at bounding box center [519, 52] width 49 height 23
type input "15"
click at [601, 50] on input "10" at bounding box center [625, 52] width 49 height 23
type input "15"
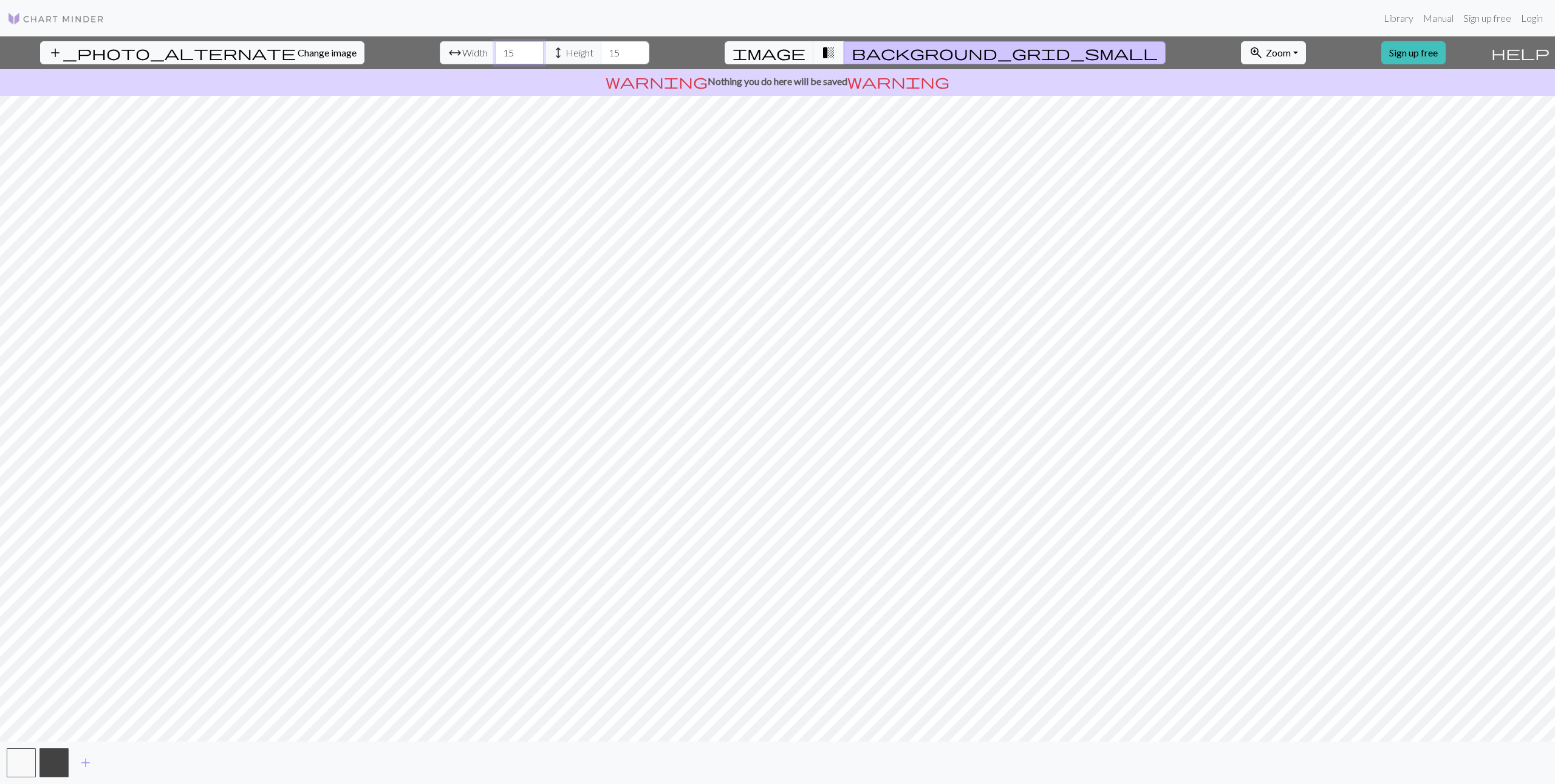
click at [495, 57] on input "15" at bounding box center [519, 52] width 49 height 23
type input "20"
click at [601, 55] on input "15" at bounding box center [625, 52] width 49 height 23
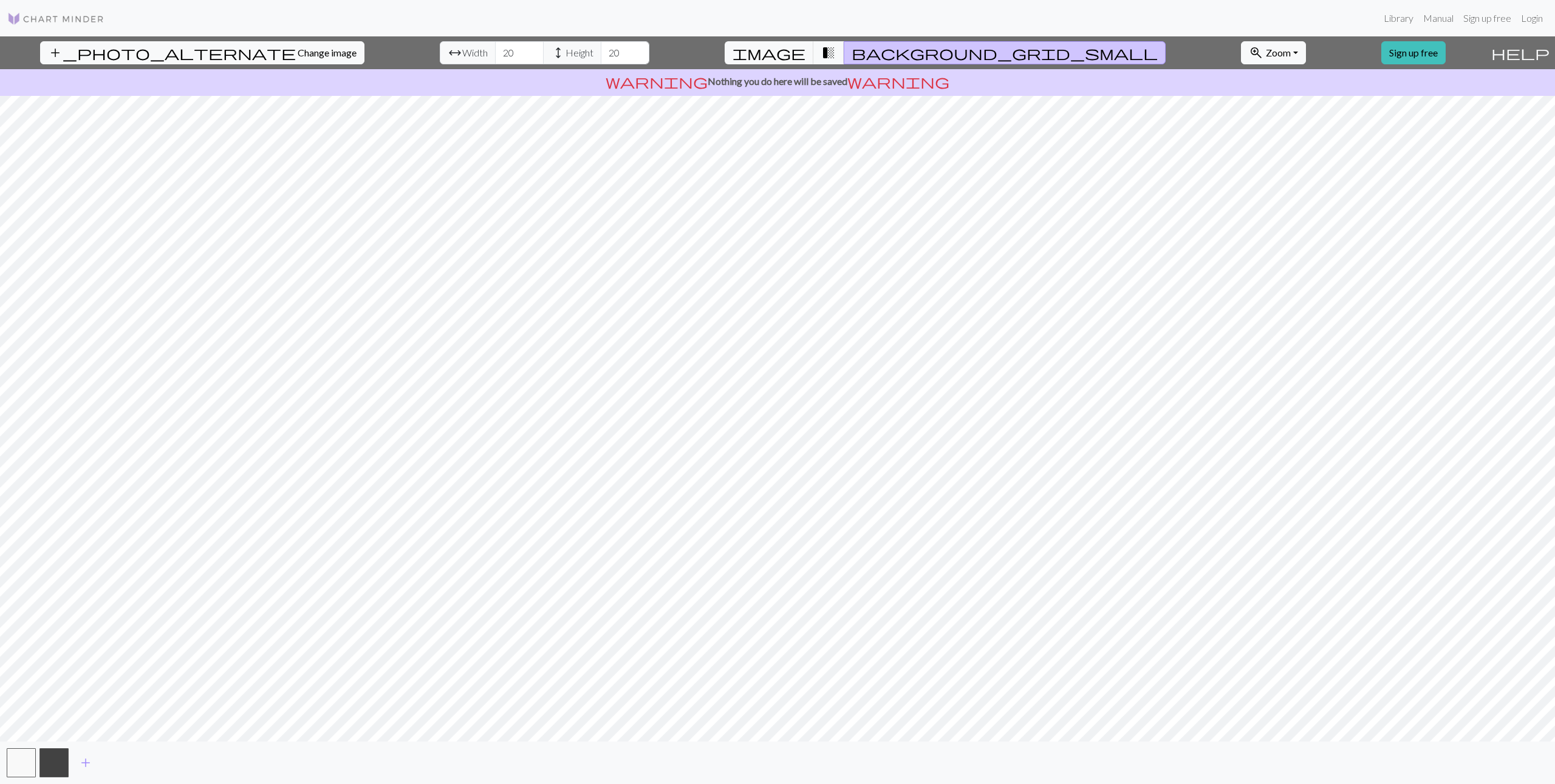
click at [638, 69] on div "warning Nothing you do here will be saved warning" at bounding box center [778, 82] width 1555 height 27
click at [495, 53] on input "20" at bounding box center [519, 52] width 49 height 23
click at [601, 54] on input "20" at bounding box center [625, 52] width 49 height 23
type input "20"
